Goal: Find specific page/section: Find specific page/section

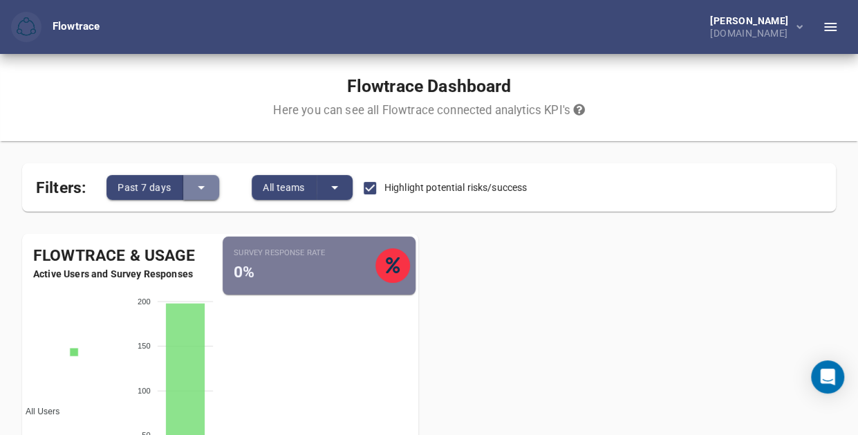
click at [210, 193] on button "split button" at bounding box center [201, 187] width 36 height 25
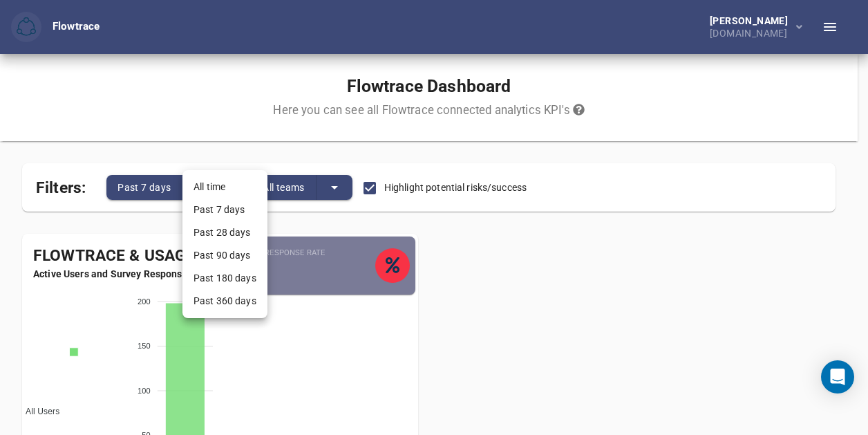
click at [210, 160] on div at bounding box center [434, 217] width 868 height 435
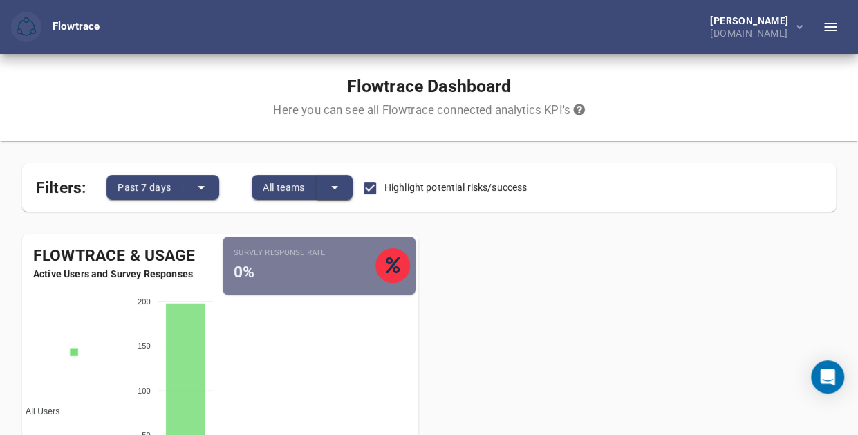
click at [329, 194] on icon "split button" at bounding box center [334, 187] width 17 height 17
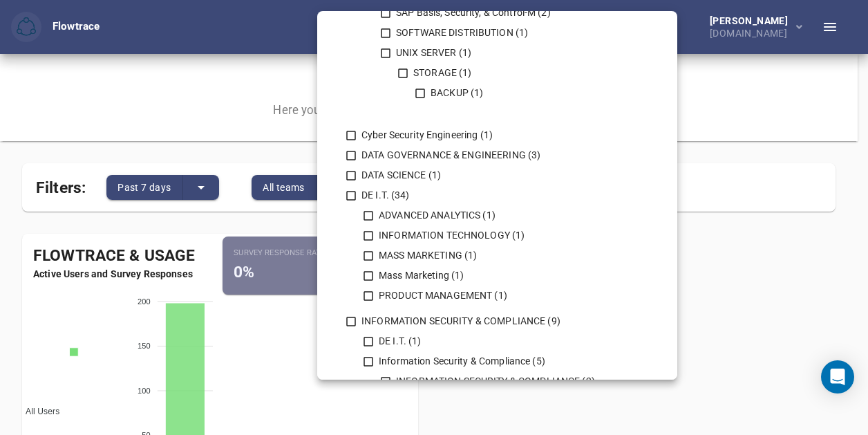
scroll to position [606, 0]
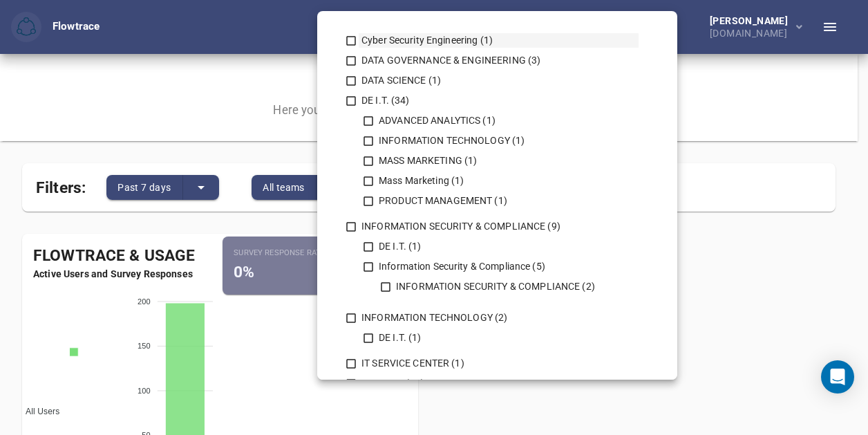
click at [407, 36] on div "Cyber Security Engineering (1)" at bounding box center [499, 40] width 280 height 15
